Goal: Information Seeking & Learning: Learn about a topic

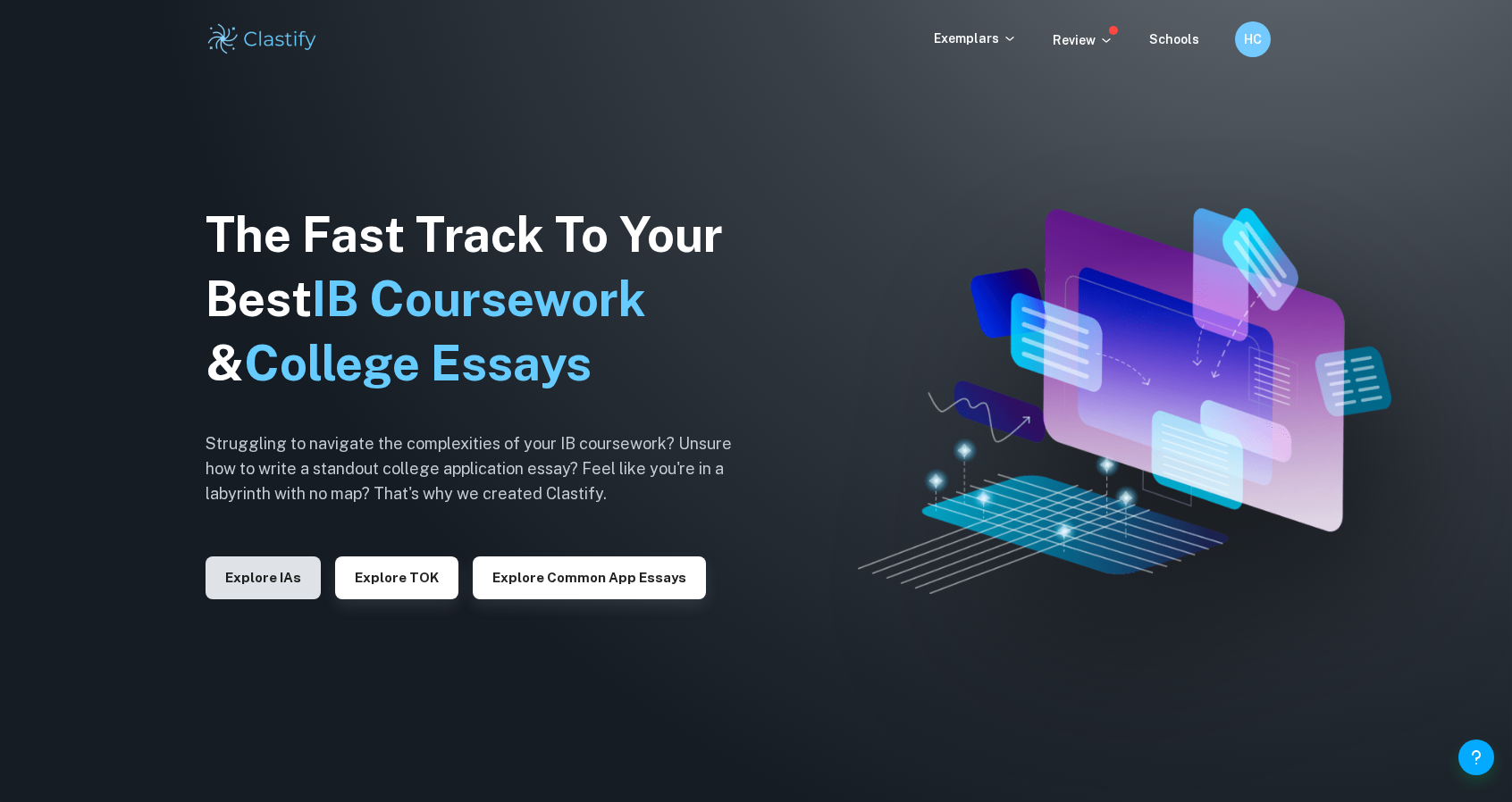
click at [247, 597] on button "Explore IAs" at bounding box center [263, 577] width 116 height 43
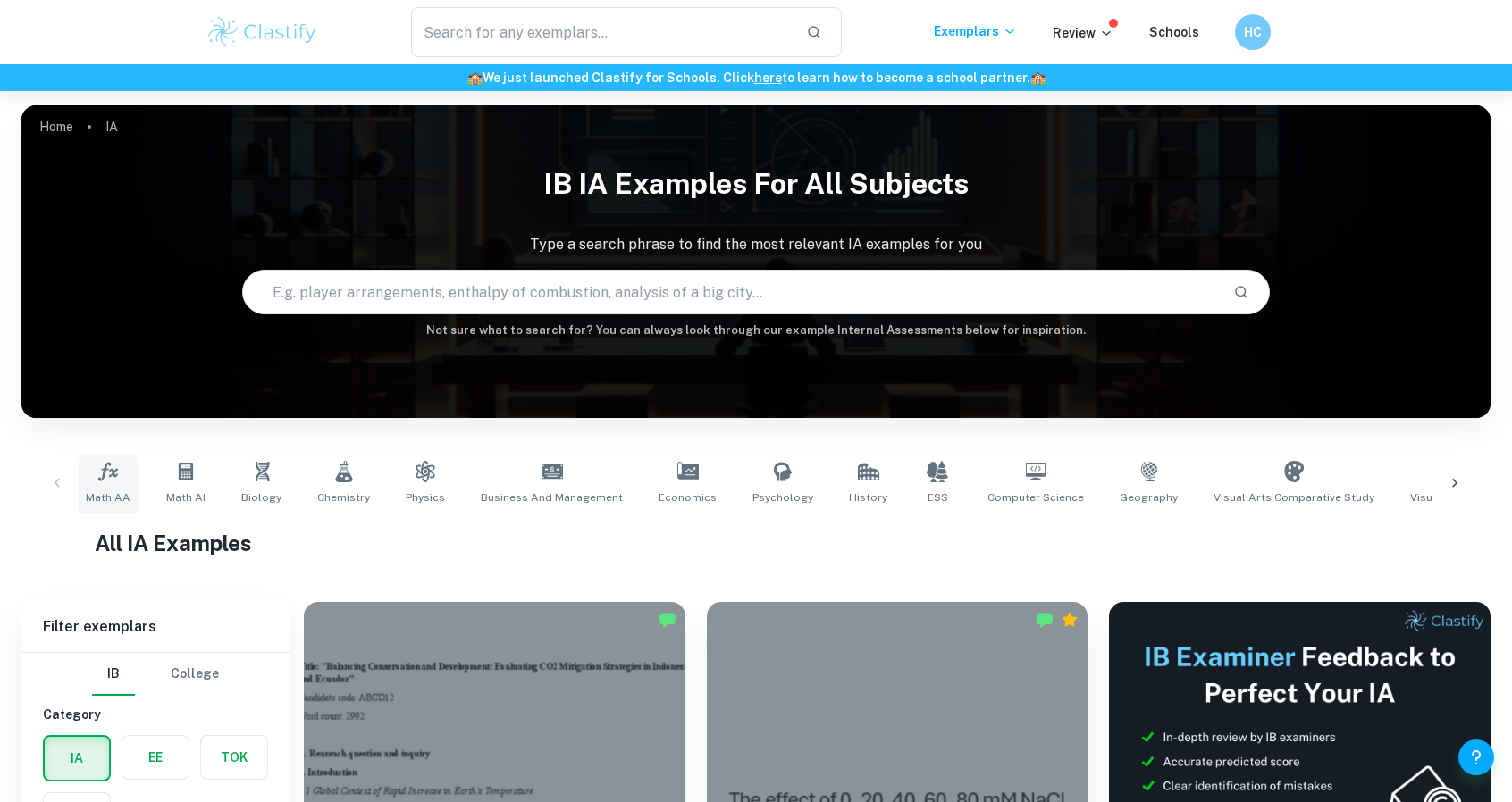
click at [121, 478] on link "Math AA" at bounding box center [107, 483] width 59 height 59
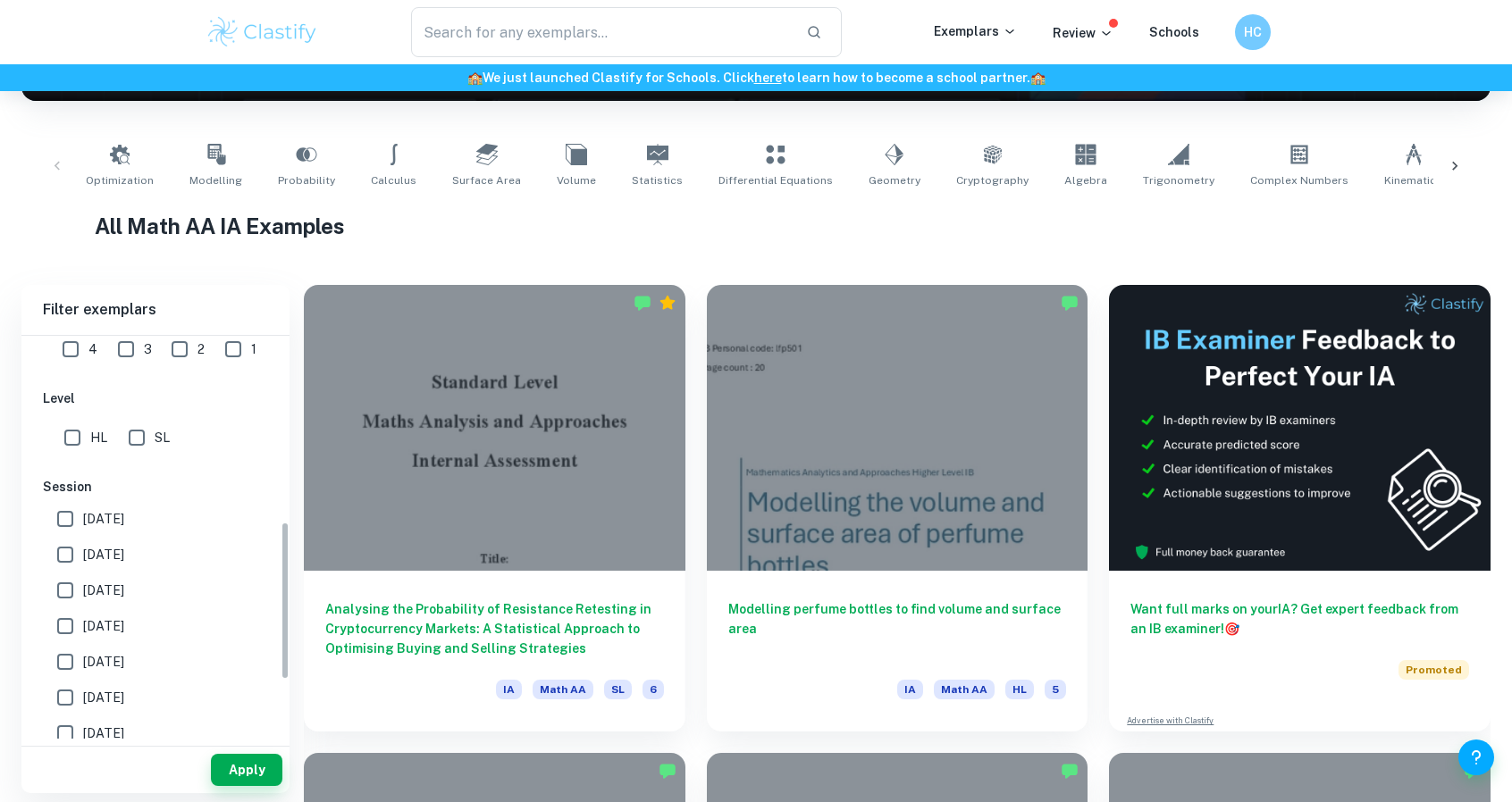
scroll to position [475, 0]
click at [72, 458] on div "IB College Category IA EE TOK Notes Subject Type a subject Math AA Type a subje…" at bounding box center [156, 377] width 268 height 1033
click at [70, 432] on input "HL" at bounding box center [72, 436] width 36 height 36
checkbox input "true"
click at [254, 774] on button "Apply" at bounding box center [247, 769] width 72 height 32
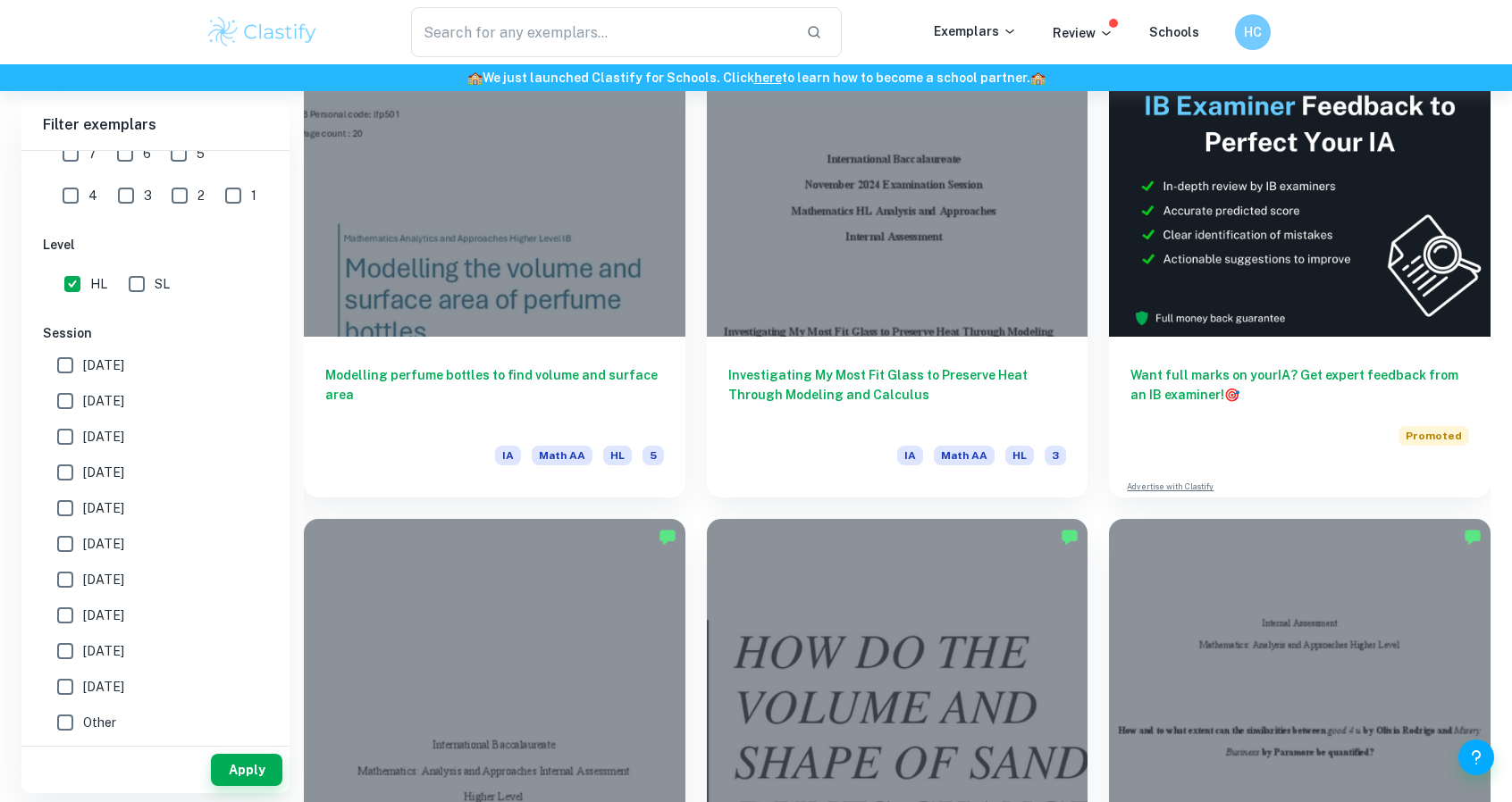
scroll to position [551, 0]
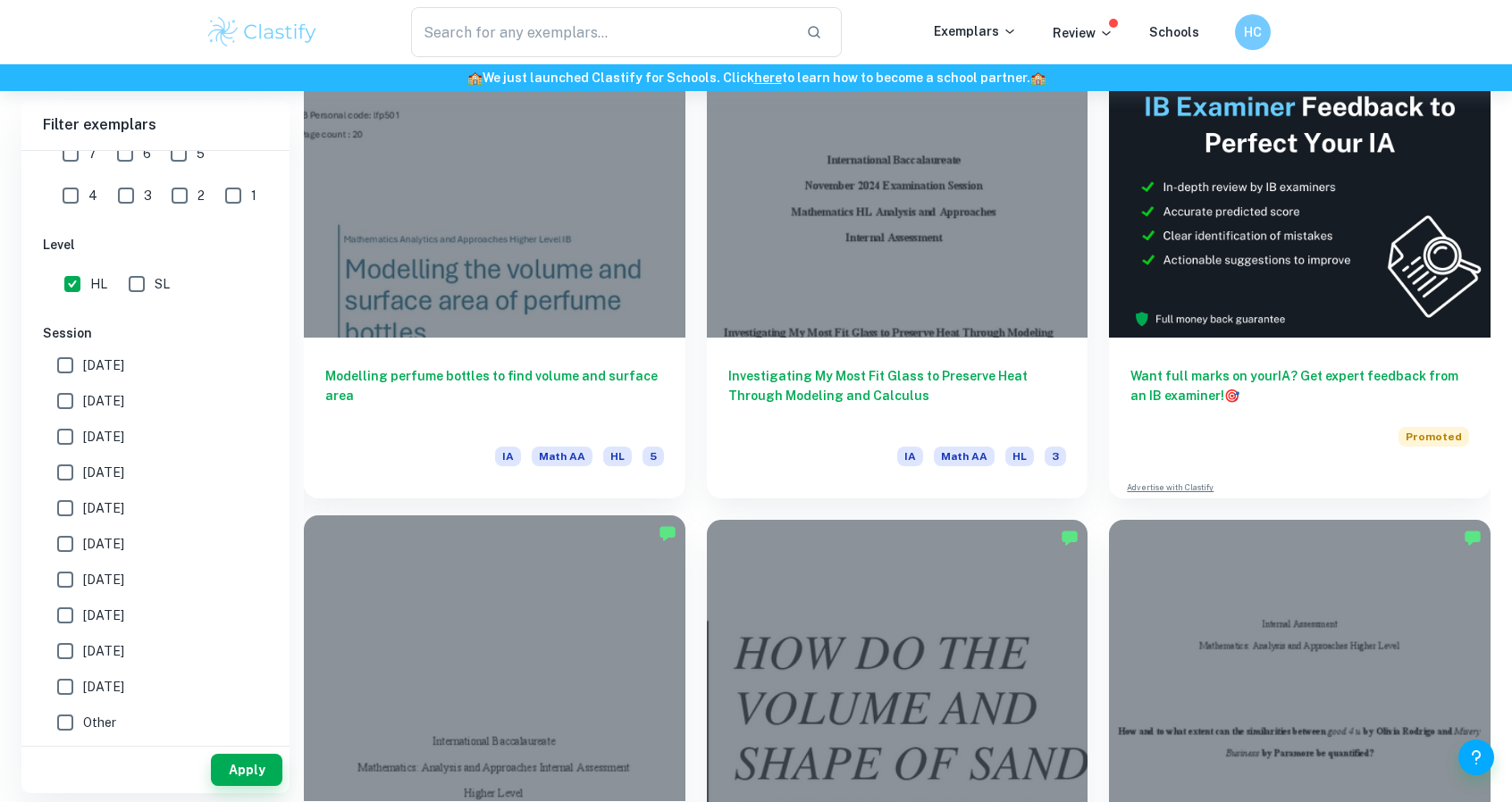
drag, startPoint x: 675, startPoint y: 567, endPoint x: 609, endPoint y: 565, distance: 66.0
drag, startPoint x: 609, startPoint y: 565, endPoint x: 509, endPoint y: 604, distance: 107.3
click at [509, 604] on div at bounding box center [494, 658] width 381 height 286
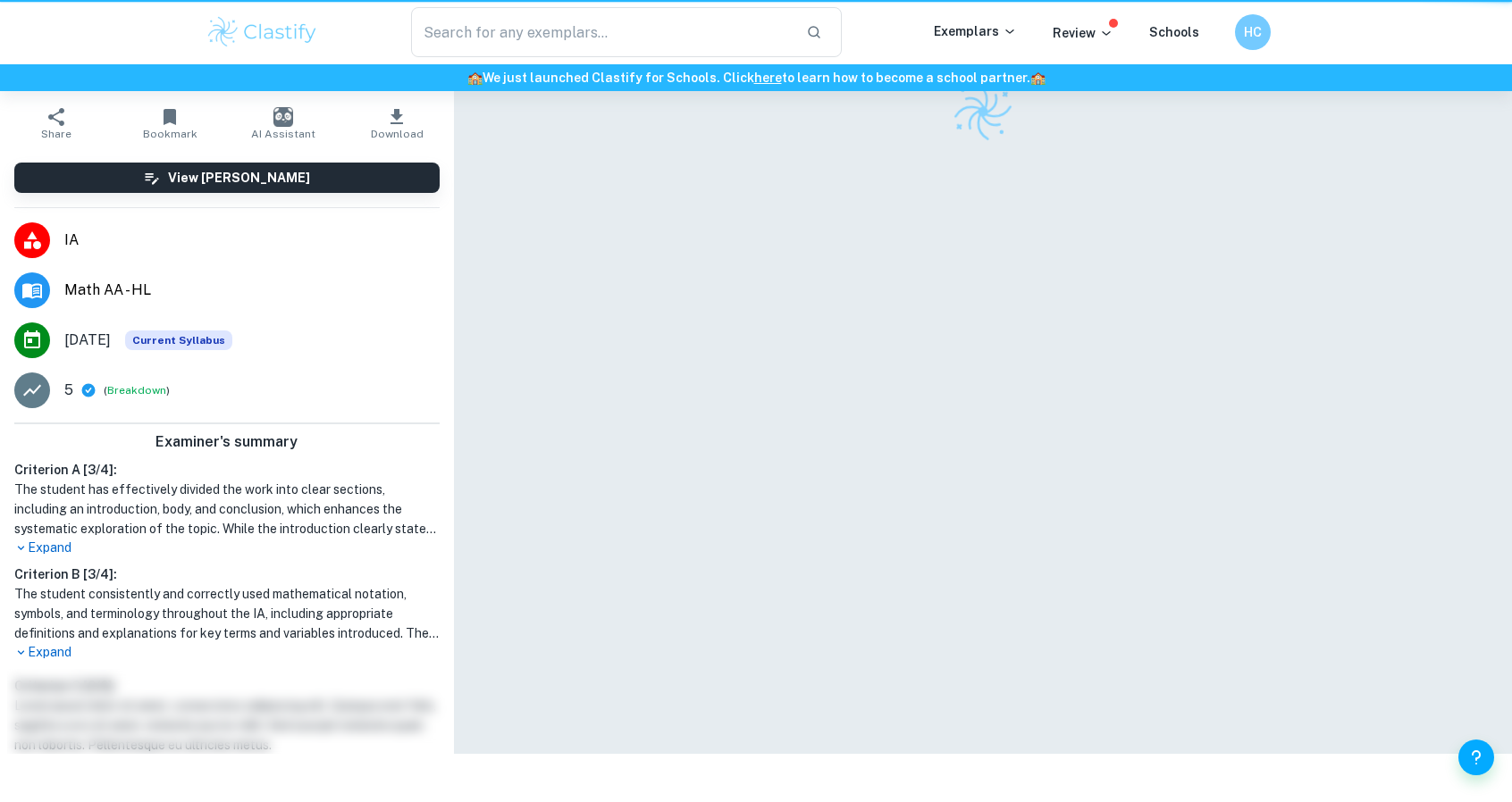
click at [488, 636] on div at bounding box center [983, 377] width 1058 height 754
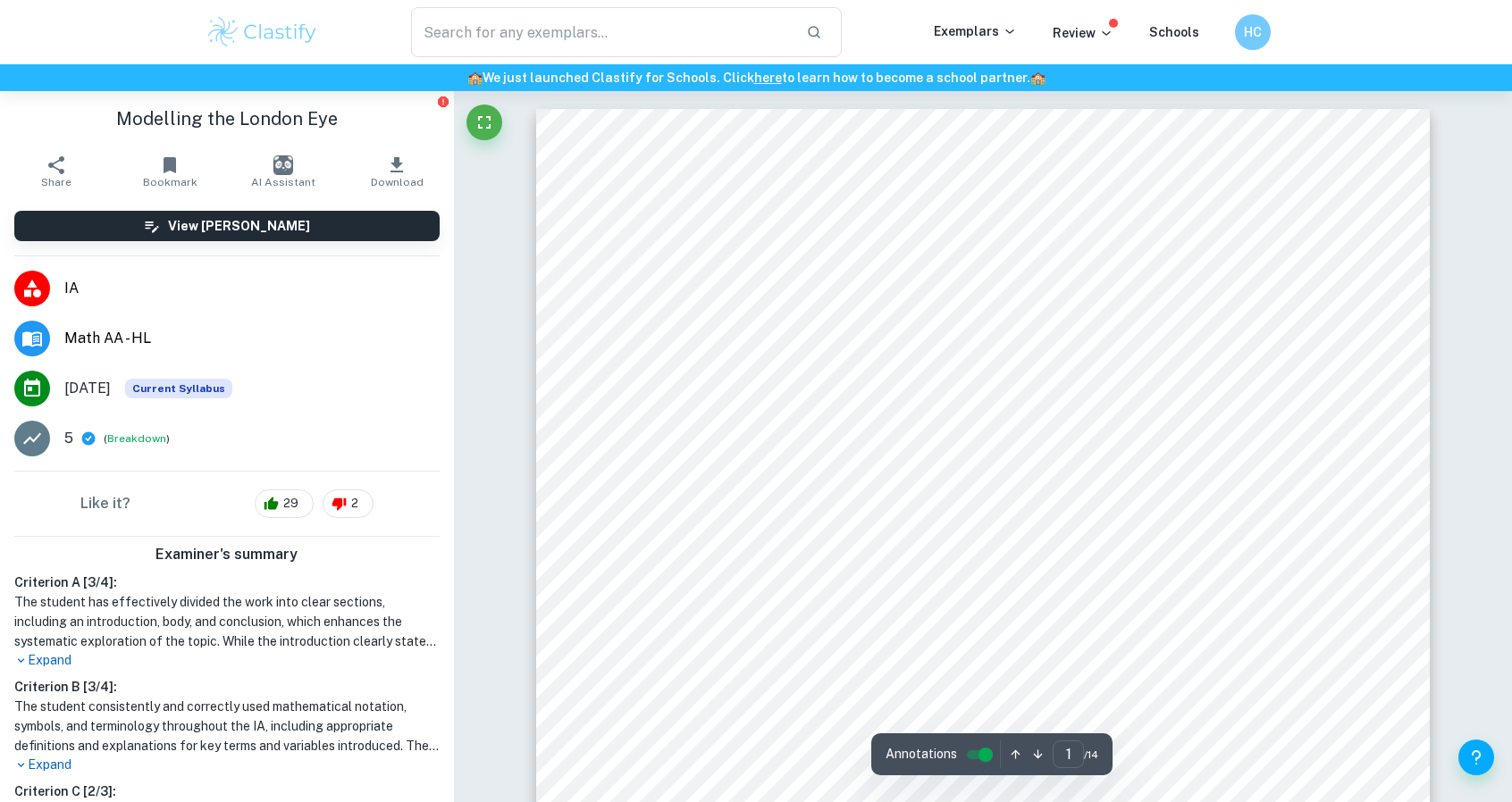
click at [654, 565] on div "International Baccalaureate Mathematics: Analysis and Approaches Internal Asses…" at bounding box center [982, 740] width 893 height 1263
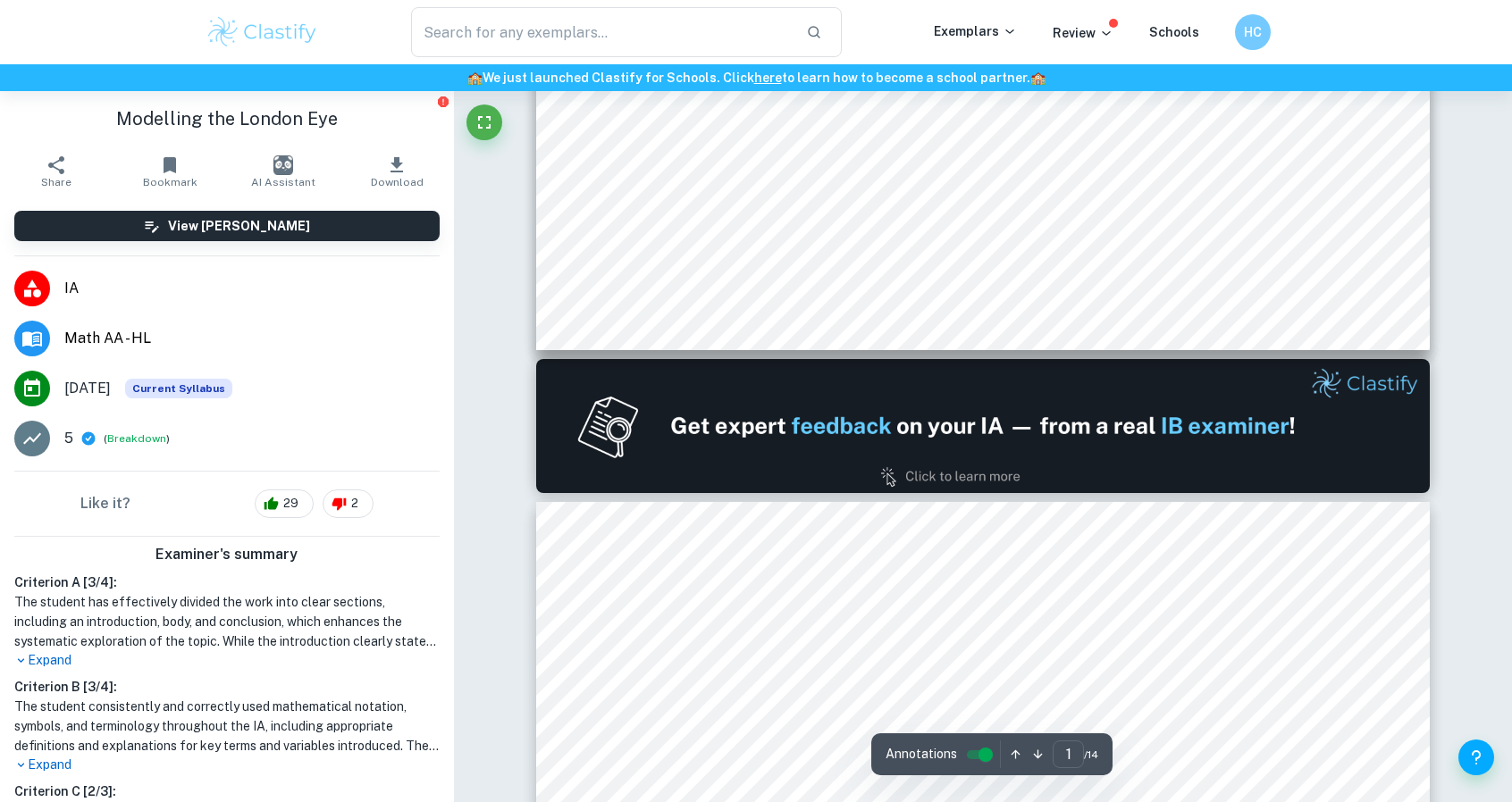
type input "2"
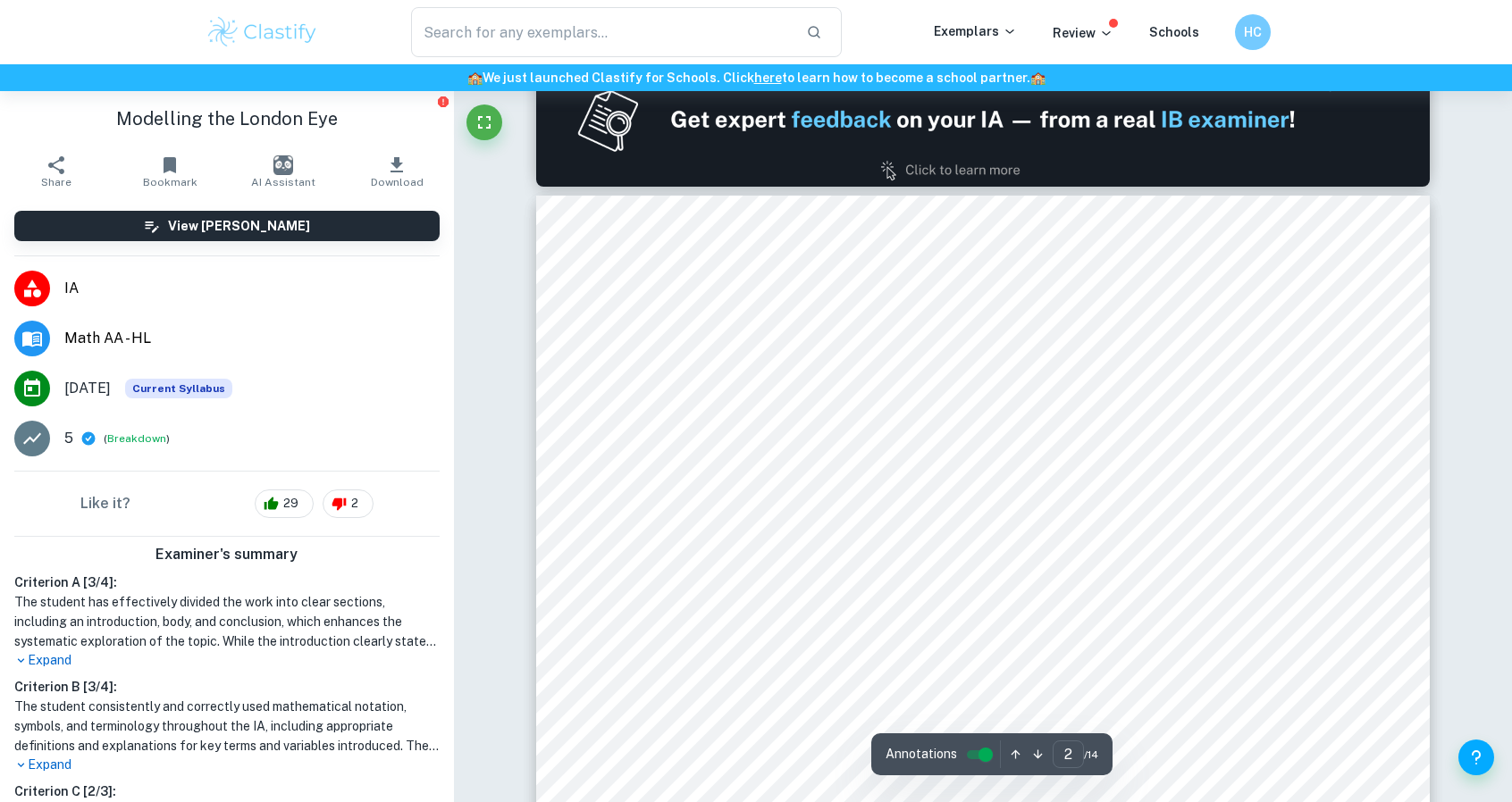
scroll to position [1327, 0]
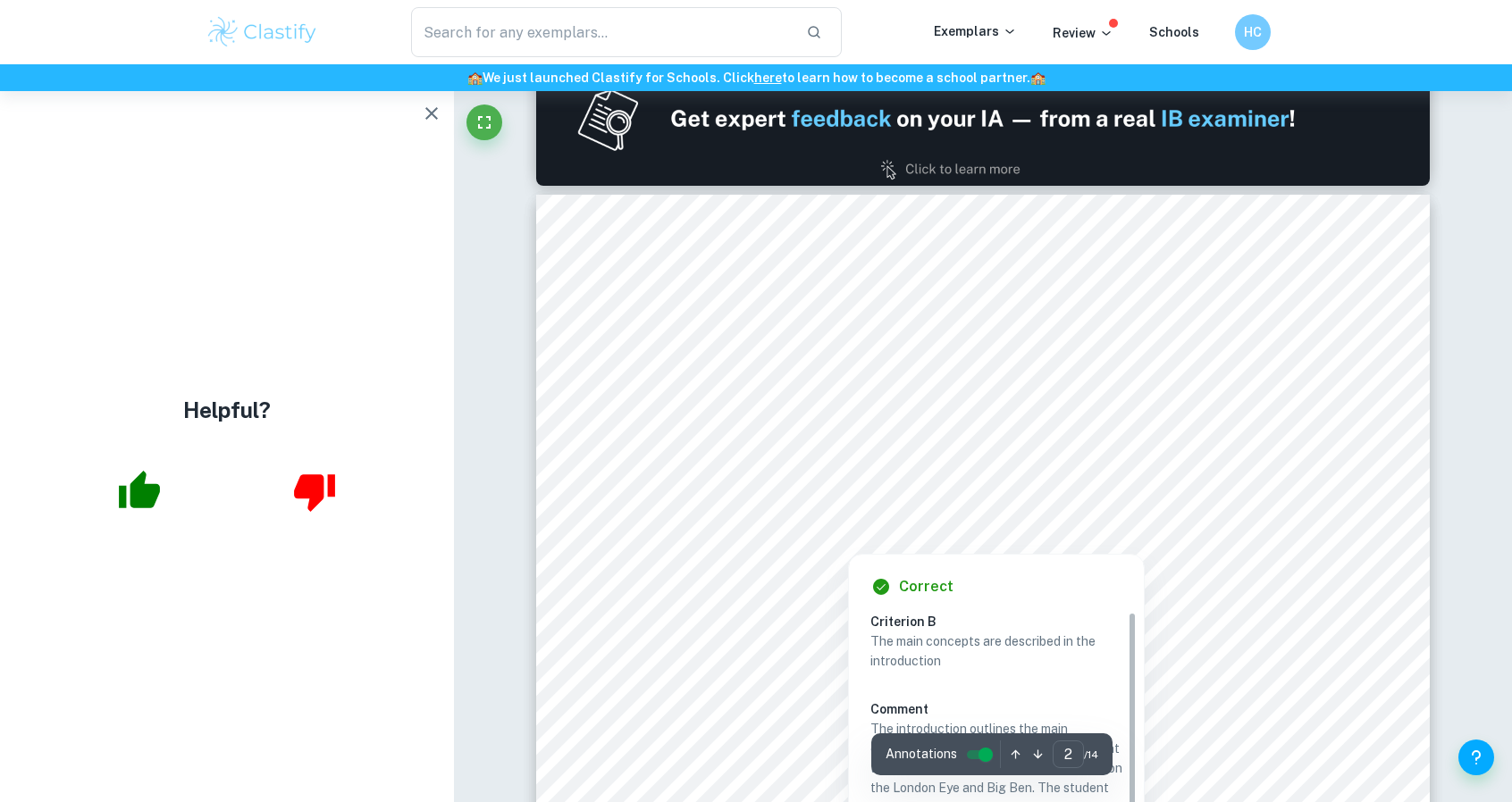
click at [822, 455] on div at bounding box center [981, 426] width 677 height 59
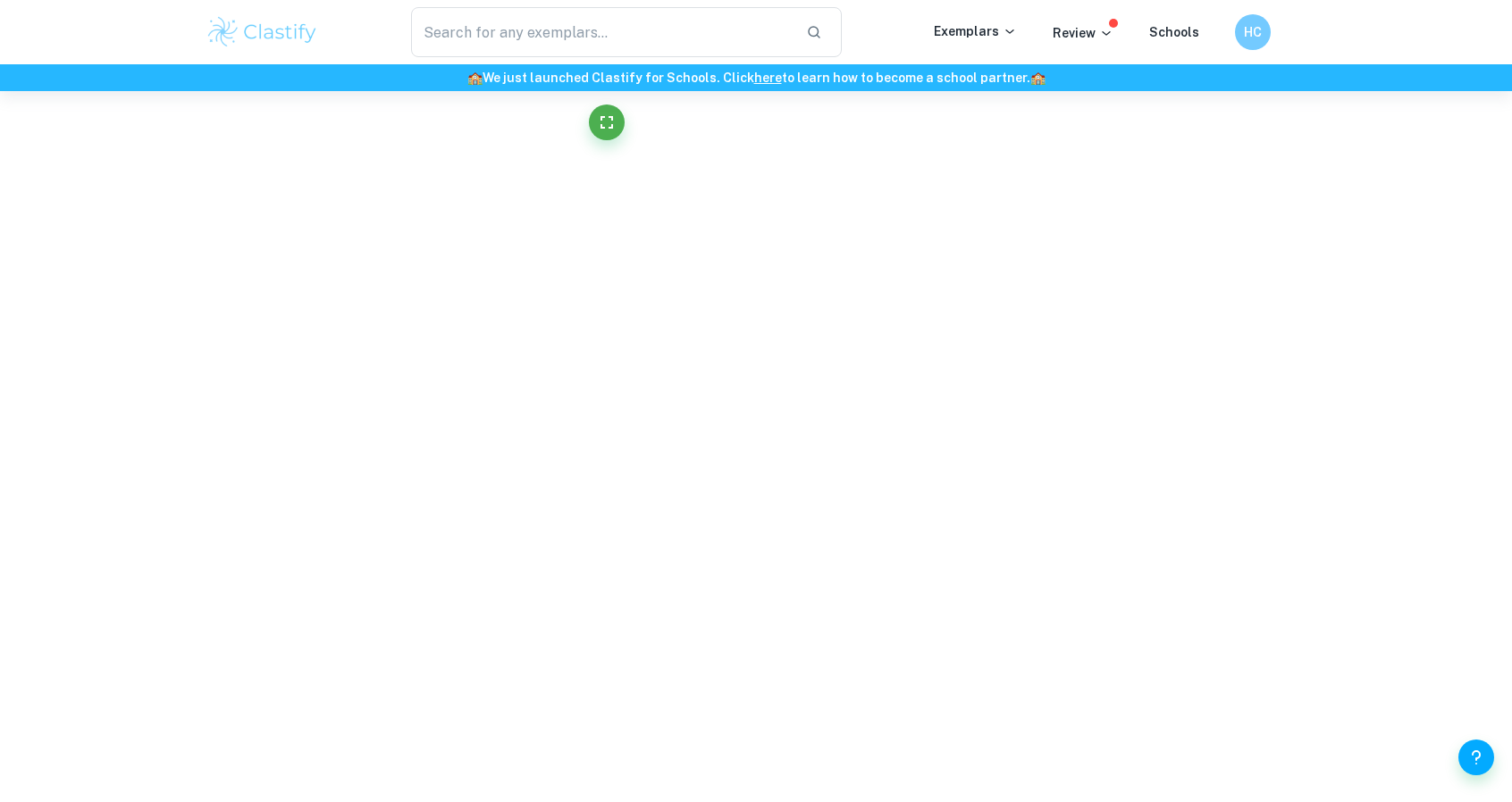
scroll to position [5827, 0]
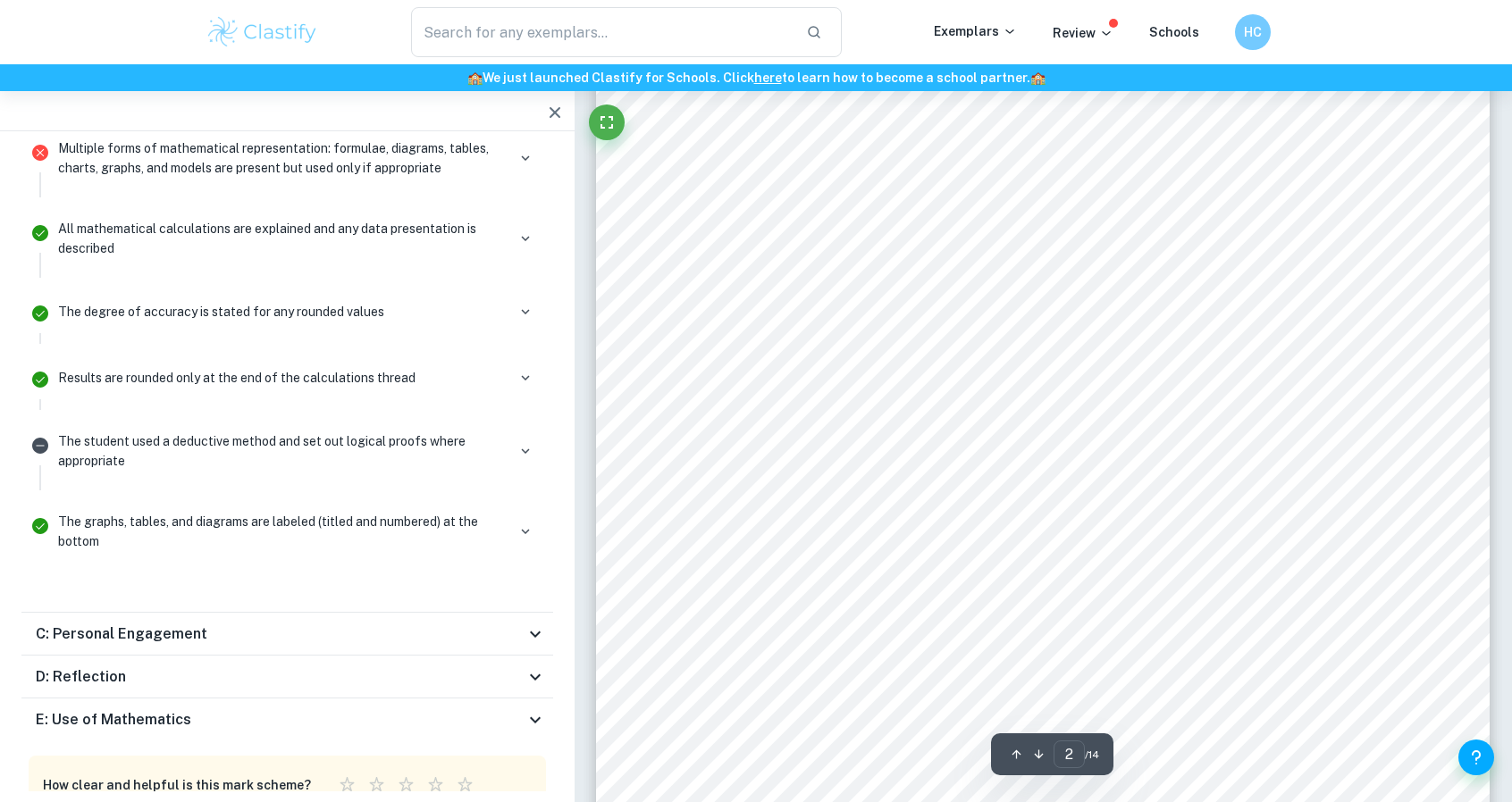
scroll to position [1515, 0]
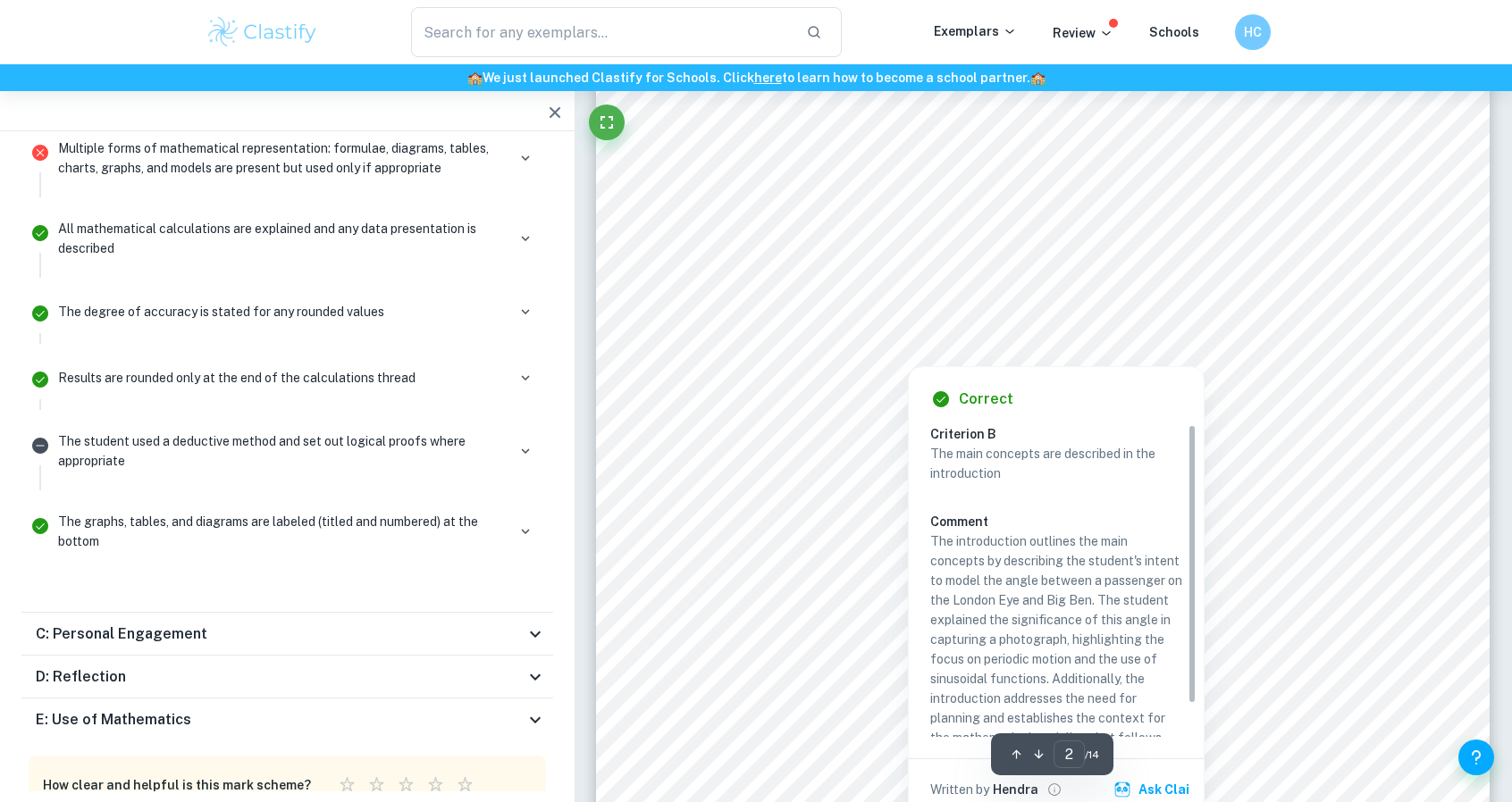
click at [844, 190] on div at bounding box center [1040, 201] width 678 height 58
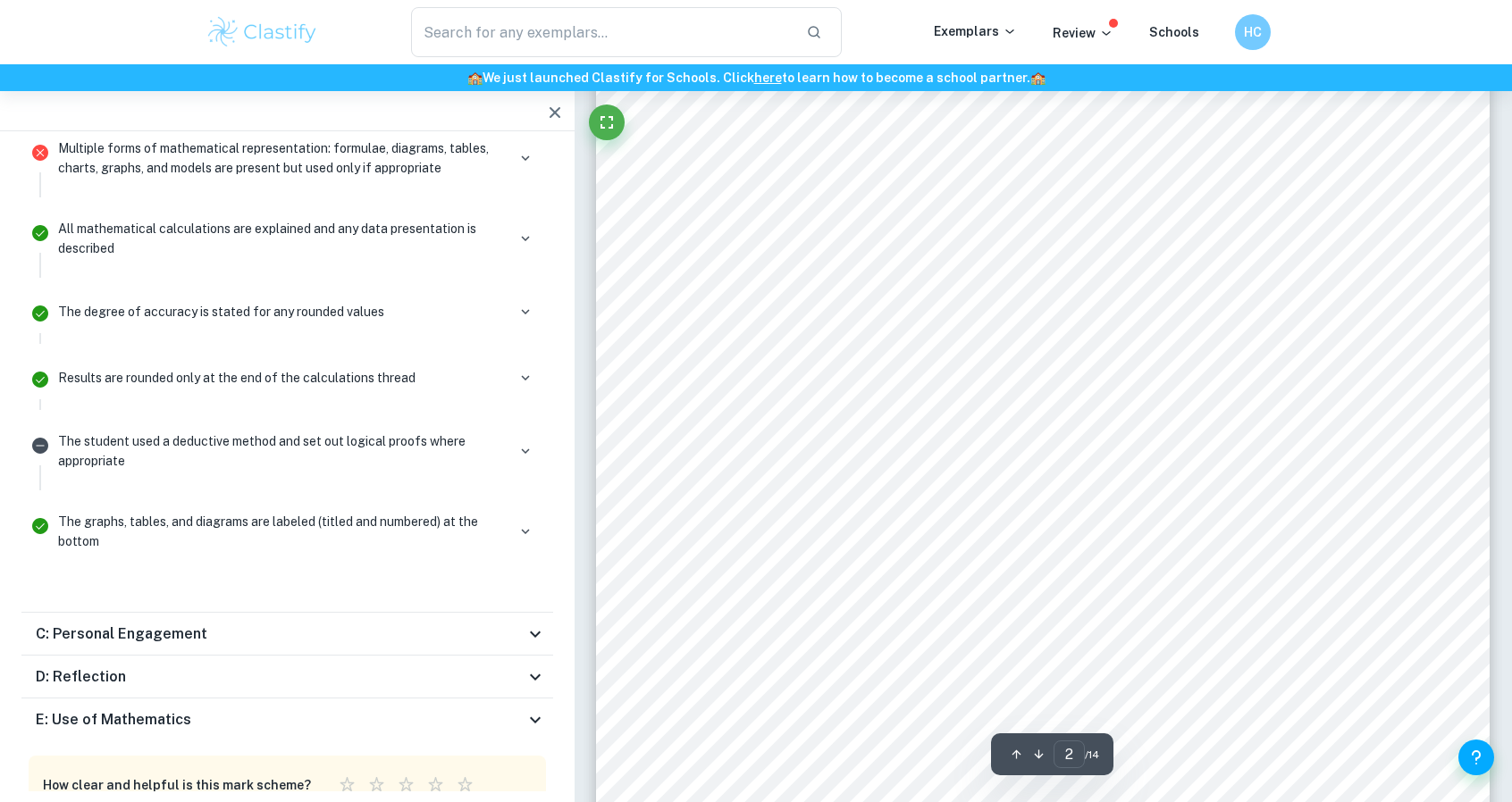
click at [766, 399] on span "to take an overhead shot that contextualises its magnitude and grandeur in the …" at bounding box center [1011, 391] width 620 height 16
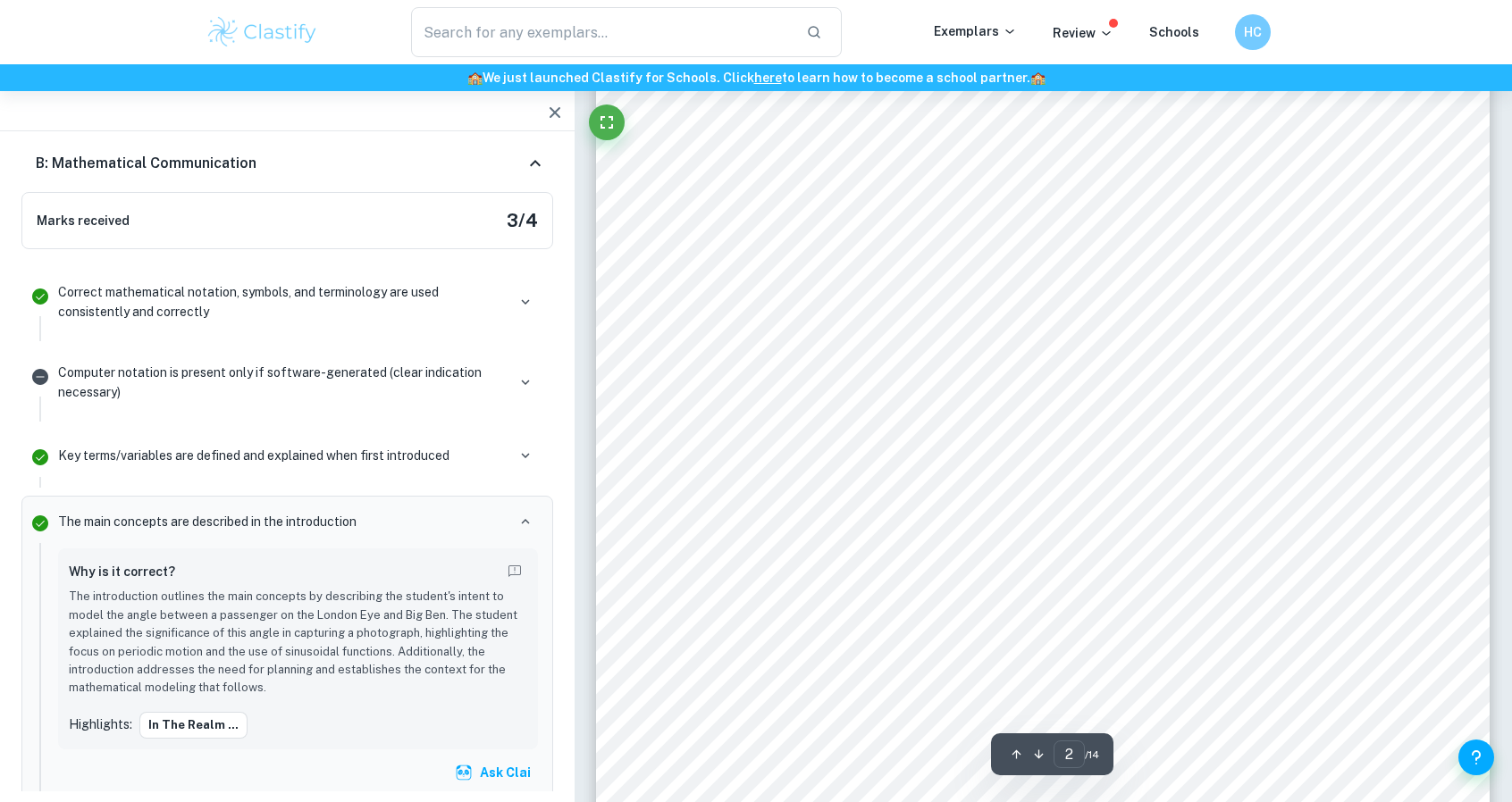
scroll to position [1493, 0]
type input "2"
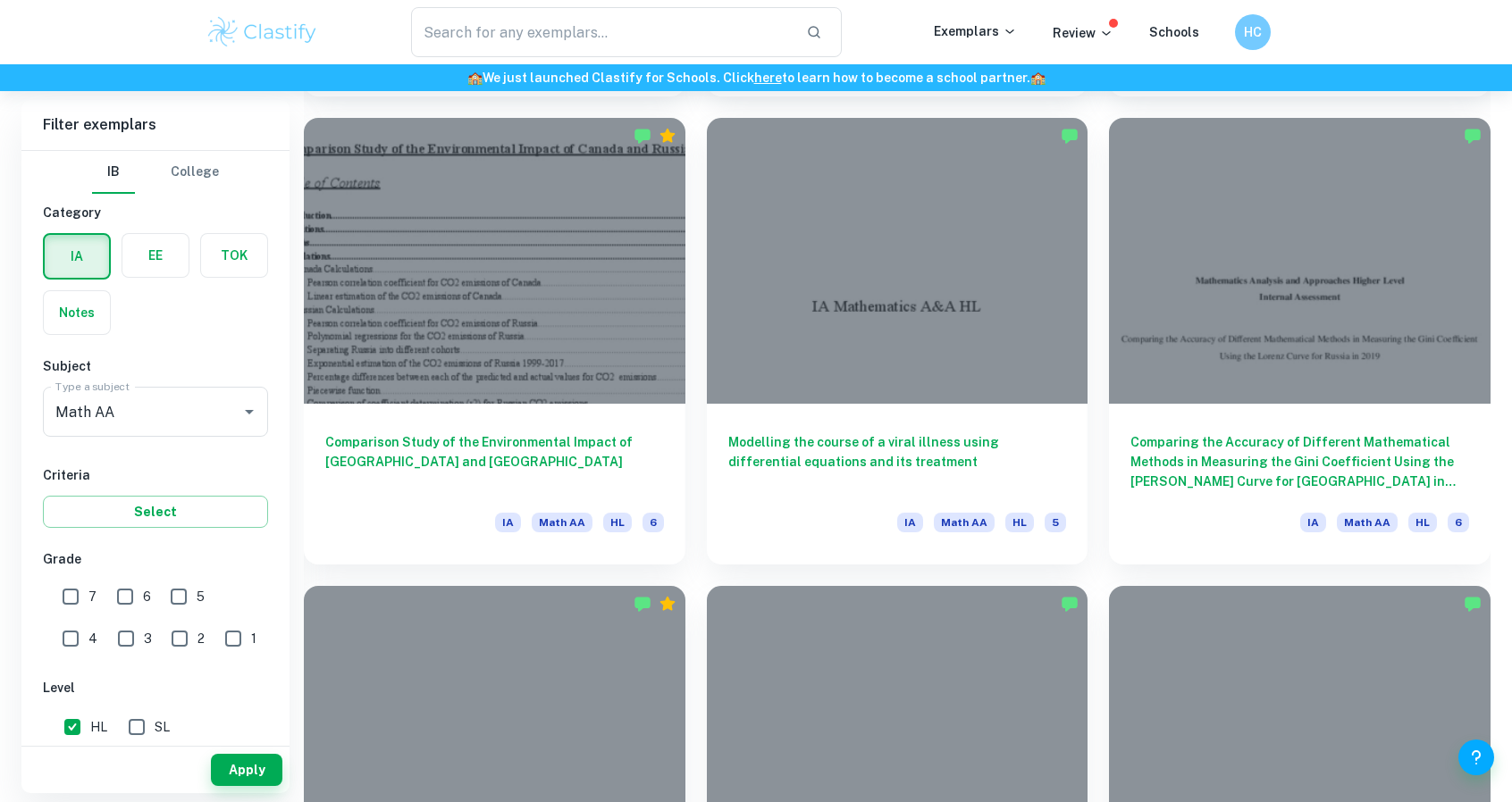
scroll to position [2356, 0]
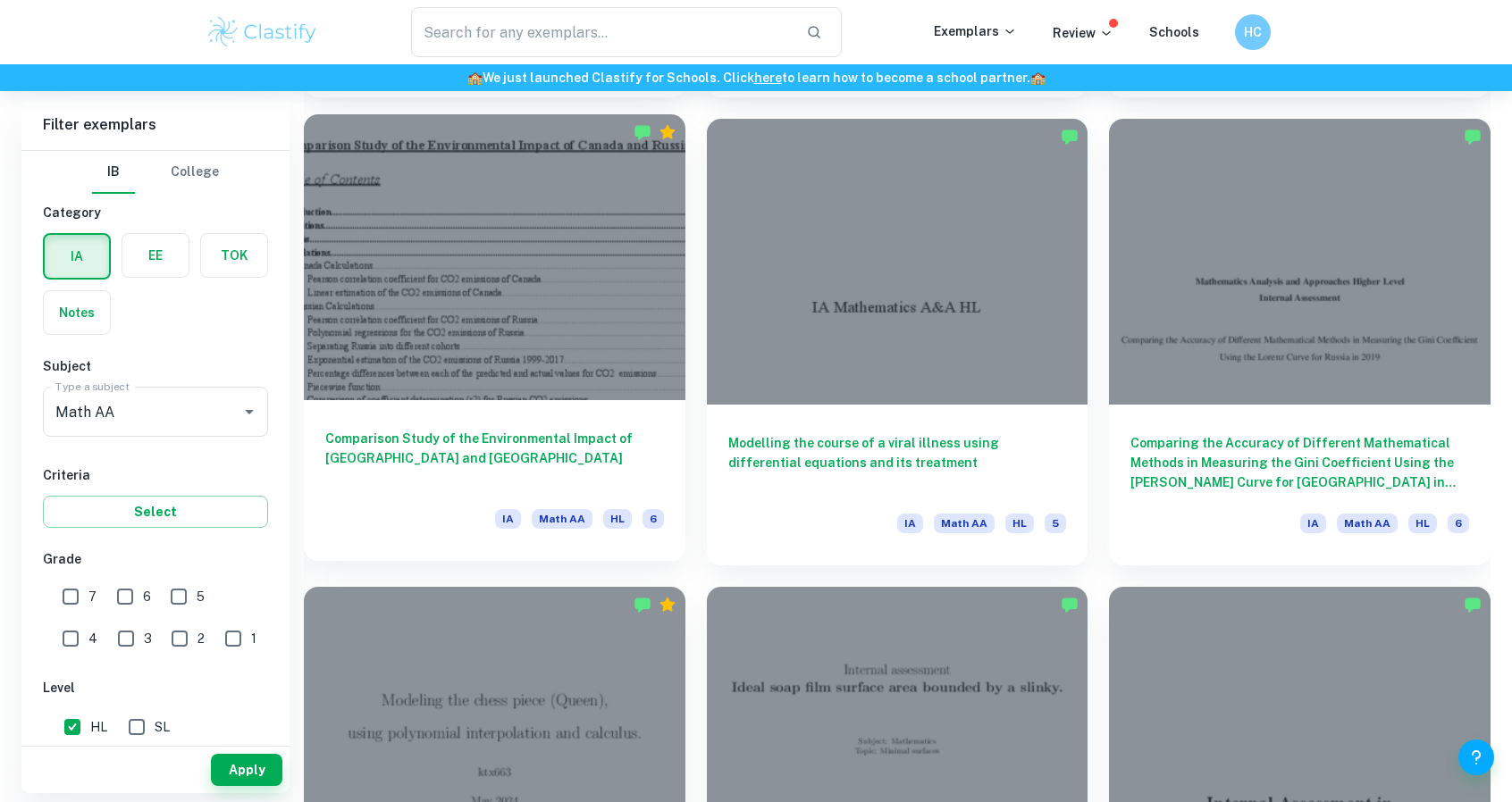
click at [428, 435] on h6 "Comparison Study of the Environmental Impact of [GEOGRAPHIC_DATA] and [GEOGRAPH…" at bounding box center [494, 458] width 339 height 59
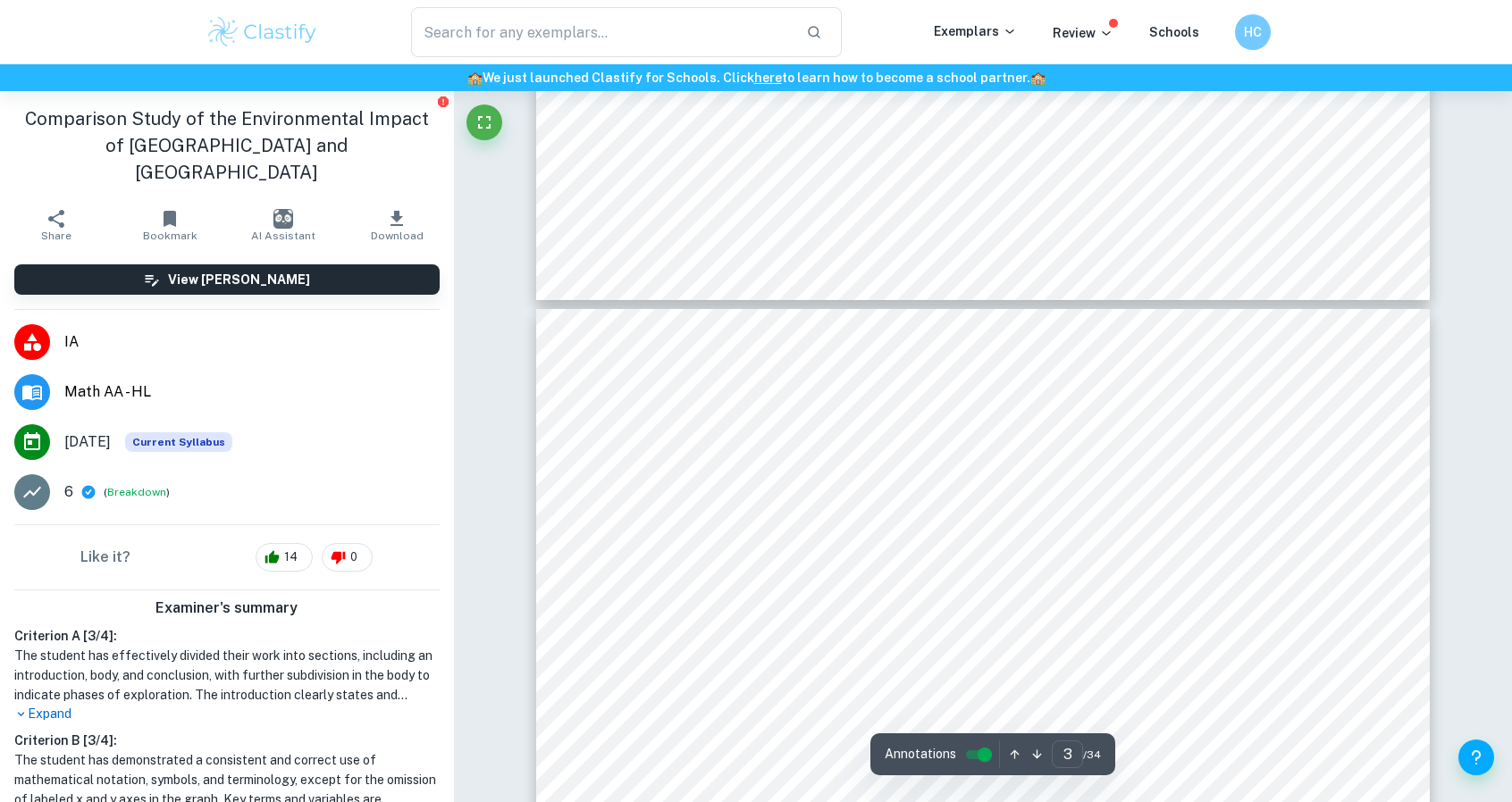
type input "2"
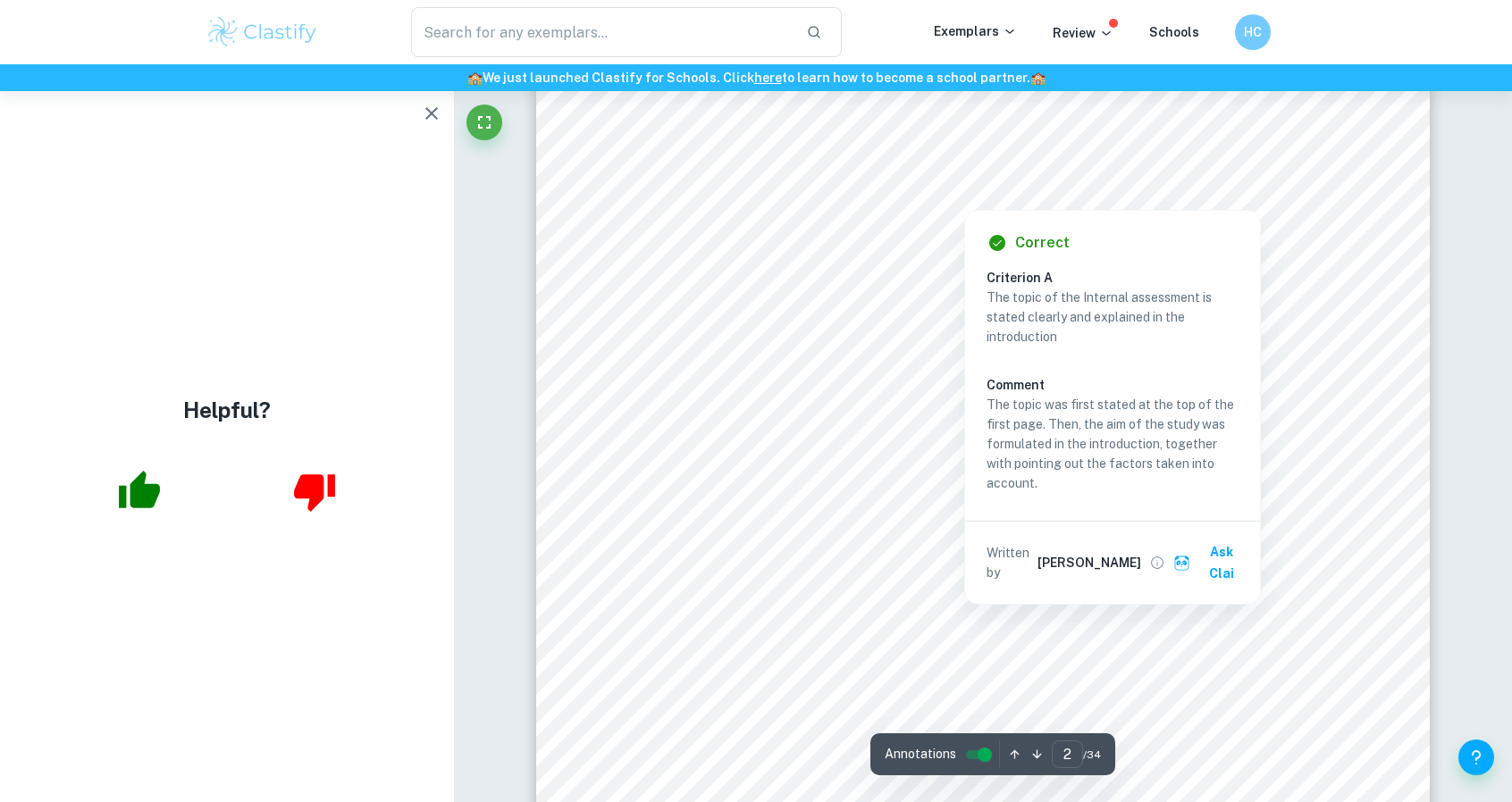
click at [905, 193] on div at bounding box center [963, 188] width 770 height 15
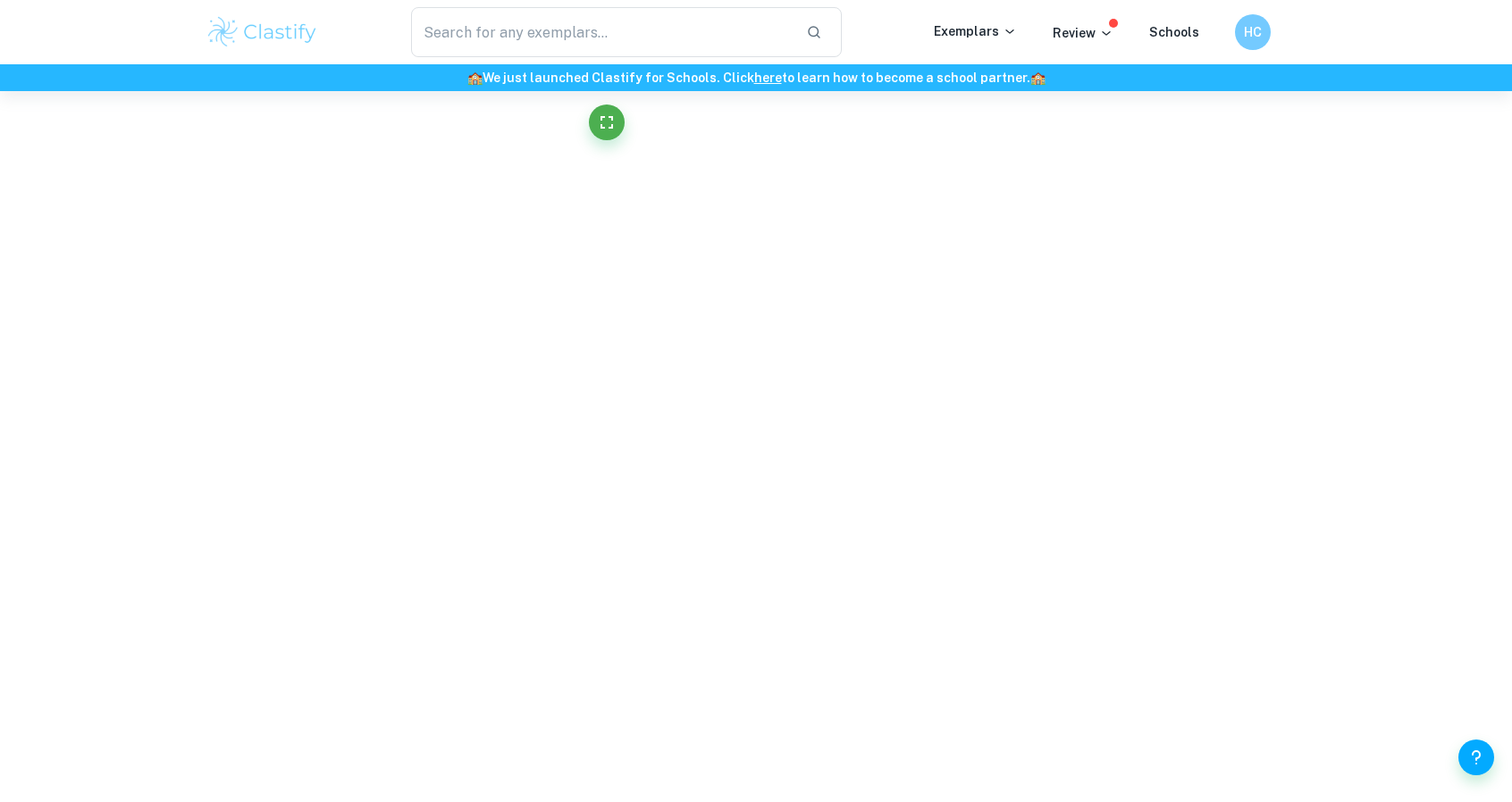
scroll to position [239, 0]
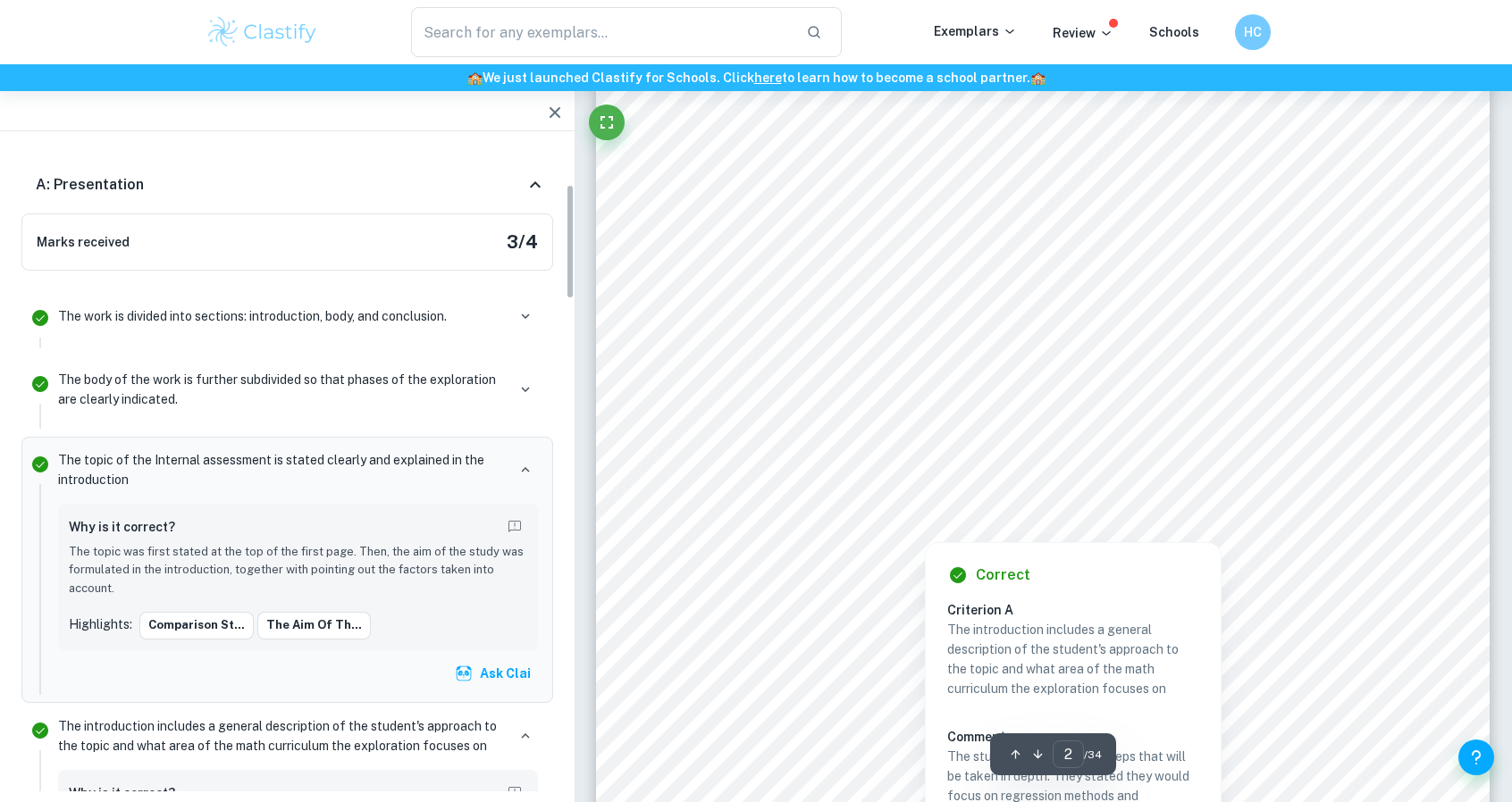
click at [719, 199] on div at bounding box center [1032, 195] width 787 height 27
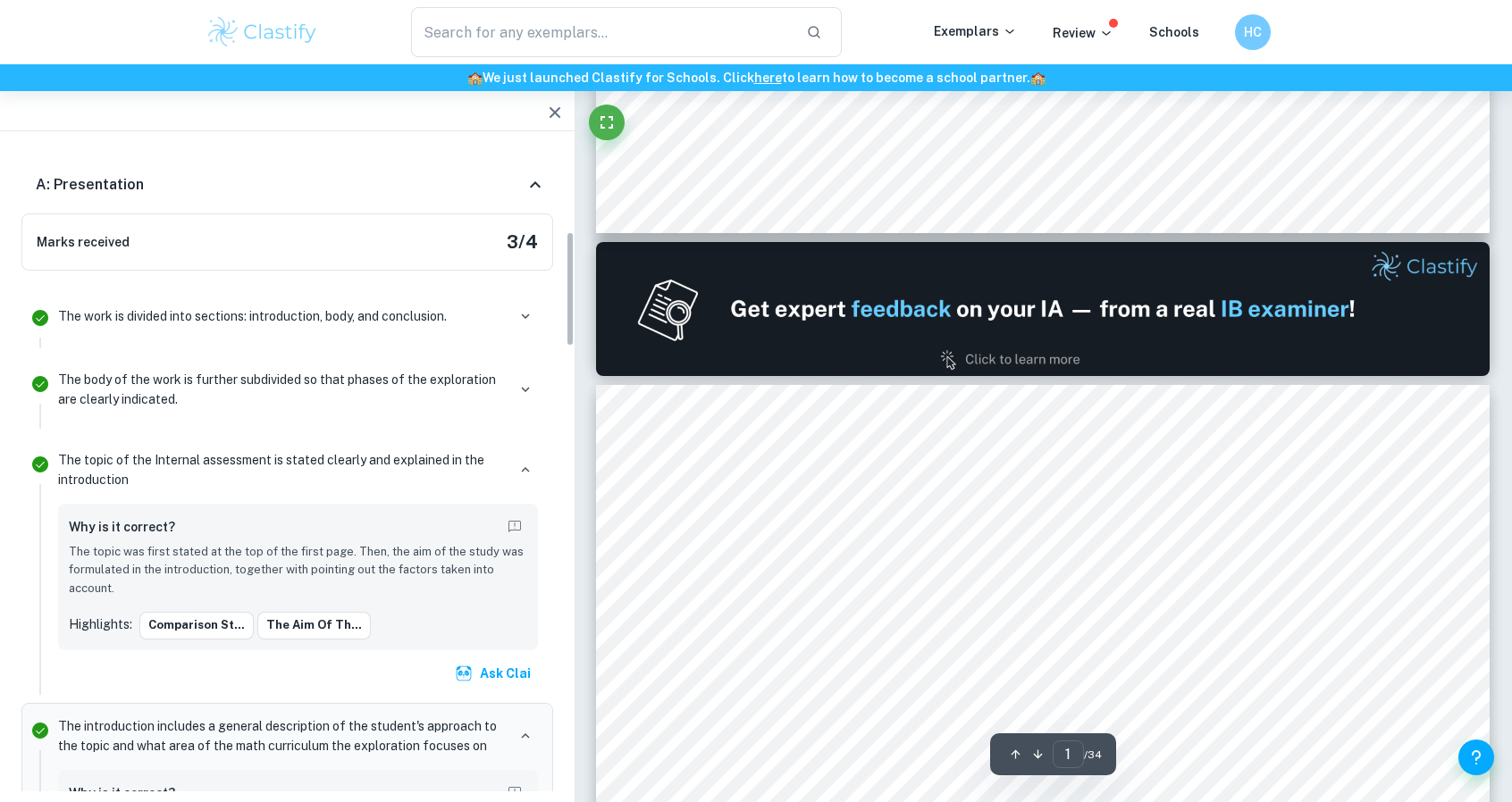
scroll to position [504, 0]
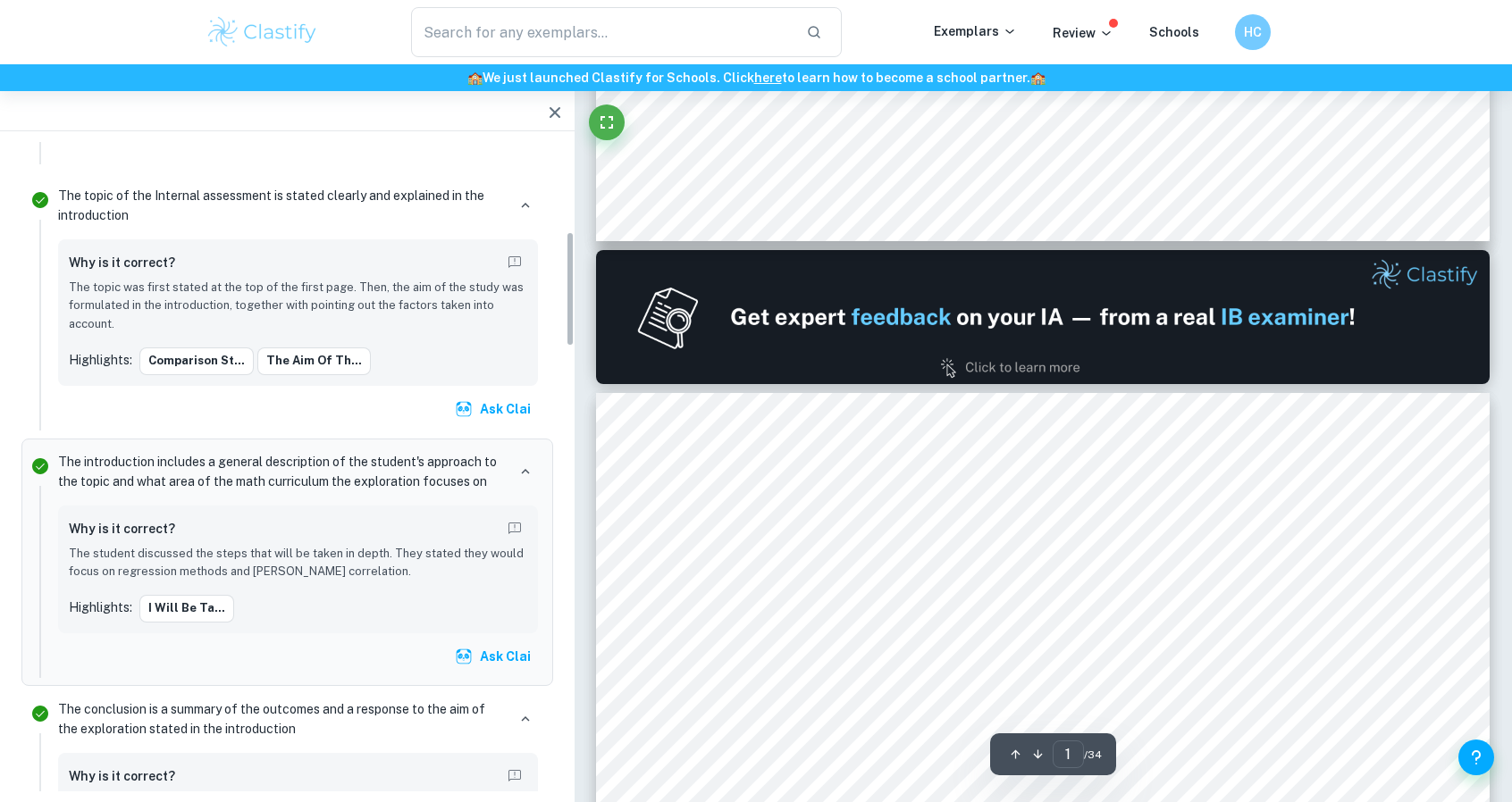
type input "2"
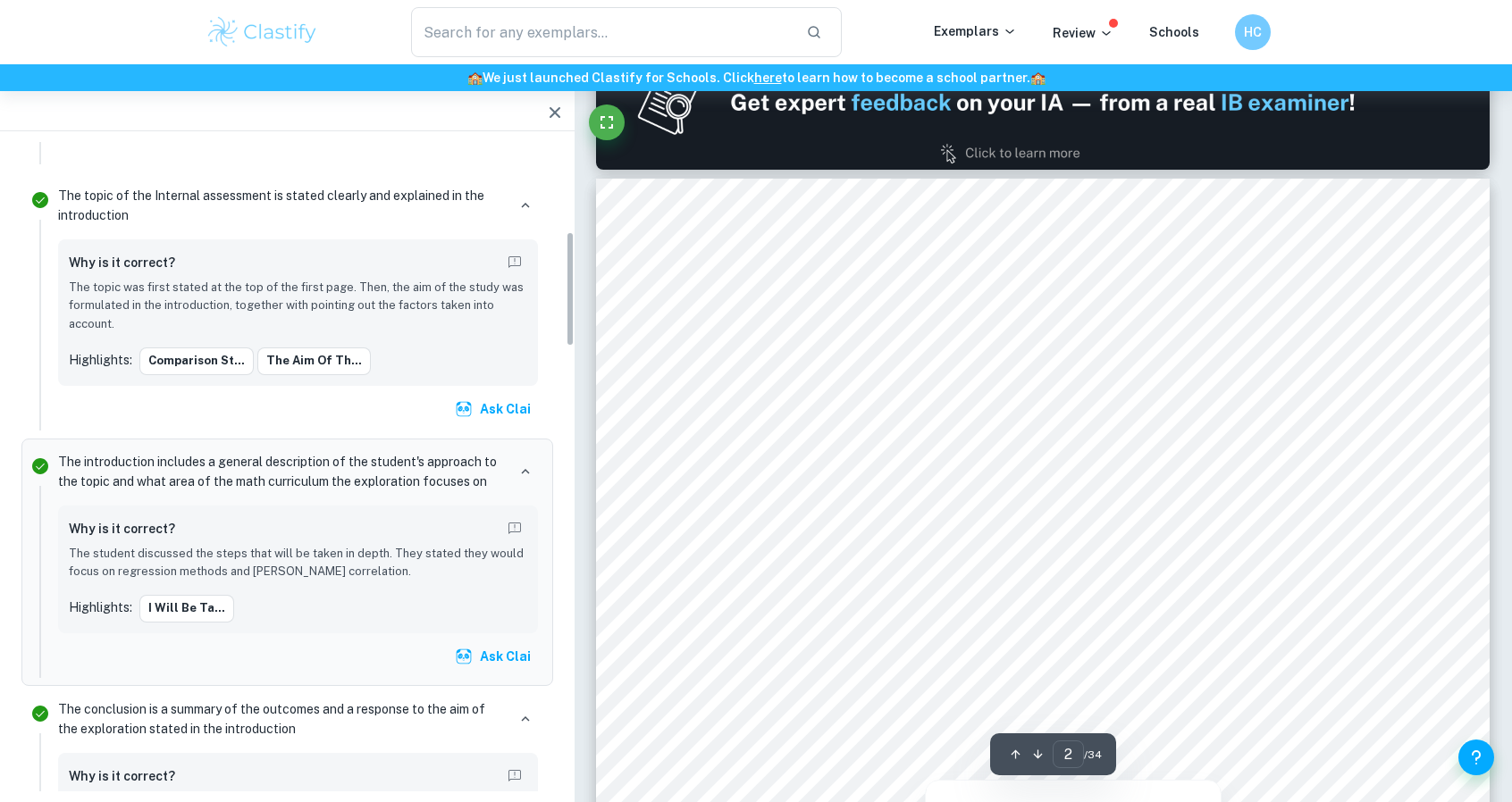
scroll to position [1343, 0]
drag, startPoint x: 796, startPoint y: 363, endPoint x: 908, endPoint y: 372, distance: 112.4
click at [908, 371] on span "effect,contributing to global warming and over the past hundred years the Earth…" at bounding box center [998, 363] width 717 height 18
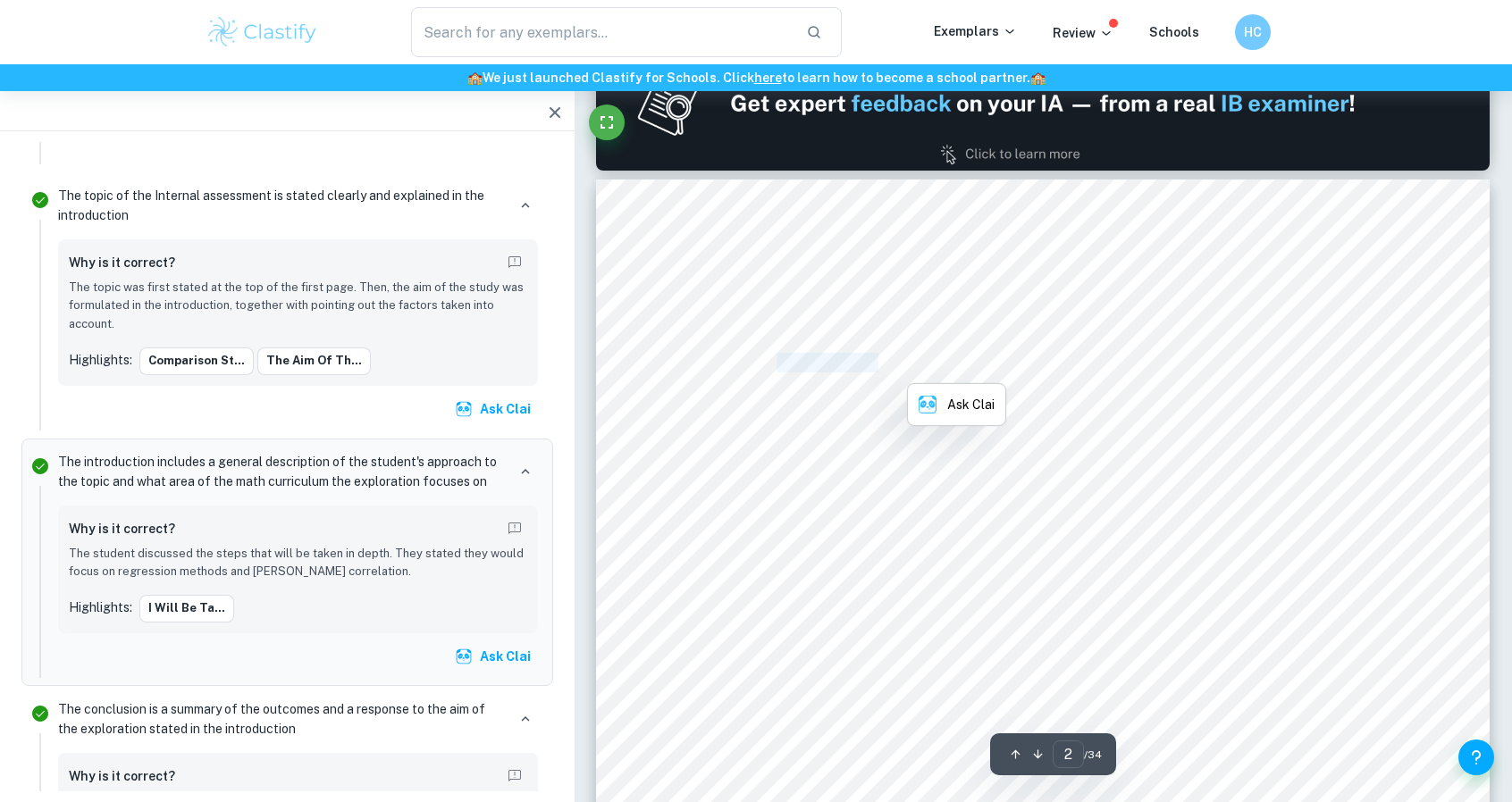
click at [908, 371] on span "effect,contributing to global warming and over the past hundred years the Earth…" at bounding box center [998, 363] width 717 height 18
click at [826, 472] on span "develop more and more and with the increase in GDP and trade, CO" at bounding box center [868, 482] width 457 height 18
